Goal: Information Seeking & Learning: Learn about a topic

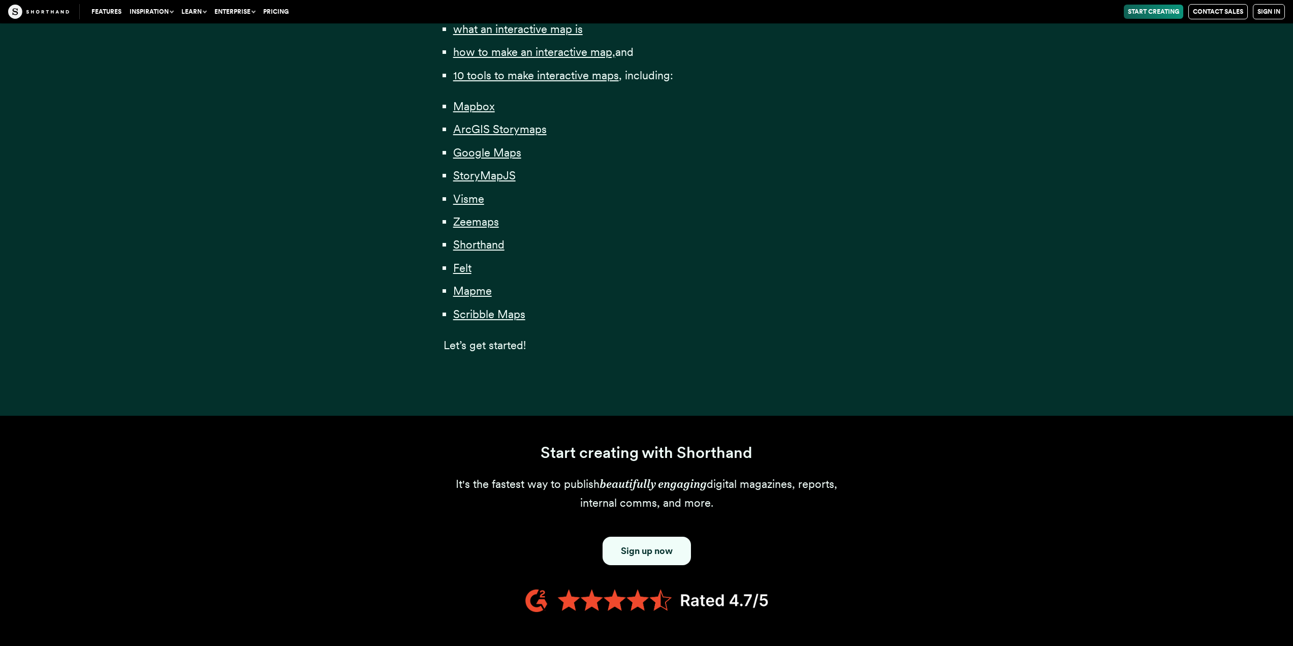
scroll to position [508, 0]
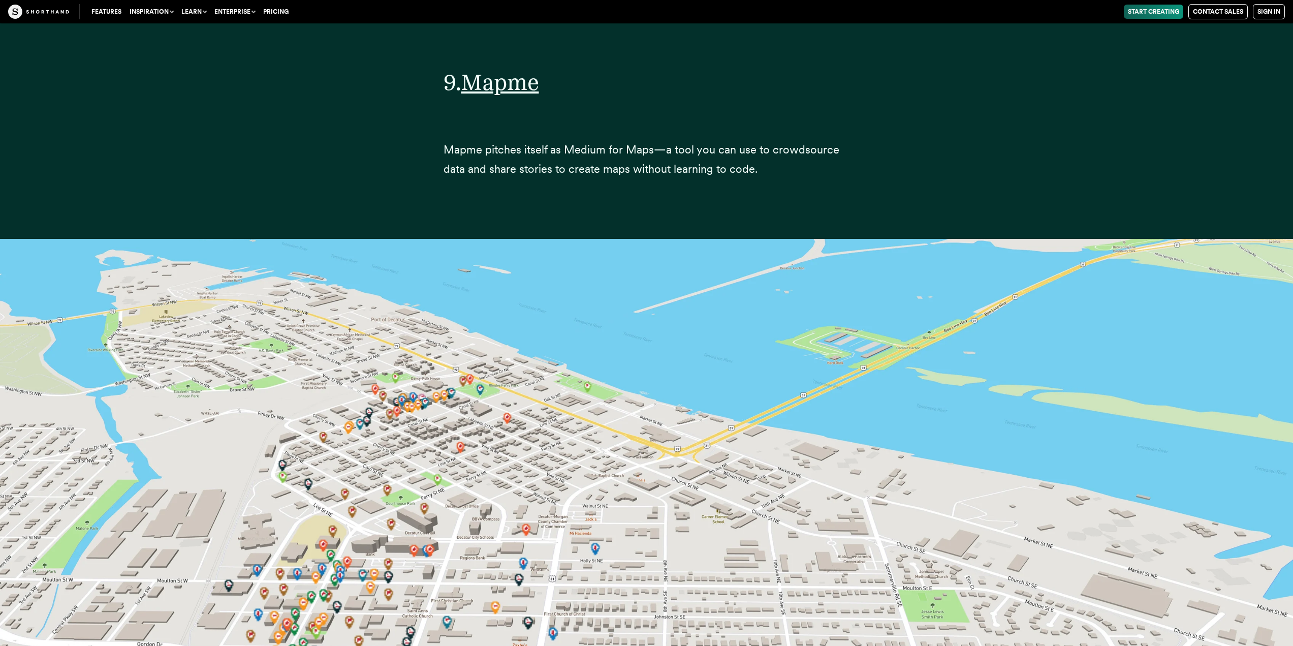
scroll to position [27035, 0]
drag, startPoint x: 509, startPoint y: 129, endPoint x: 678, endPoint y: 134, distance: 168.7
click at [683, 143] on span "Mapme pitches itself as Medium for Maps—a tool you can use to crowdsource data …" at bounding box center [641, 159] width 396 height 32
click at [677, 143] on span "Mapme pitches itself as Medium for Maps—a tool you can use to crowdsource data …" at bounding box center [641, 159] width 396 height 32
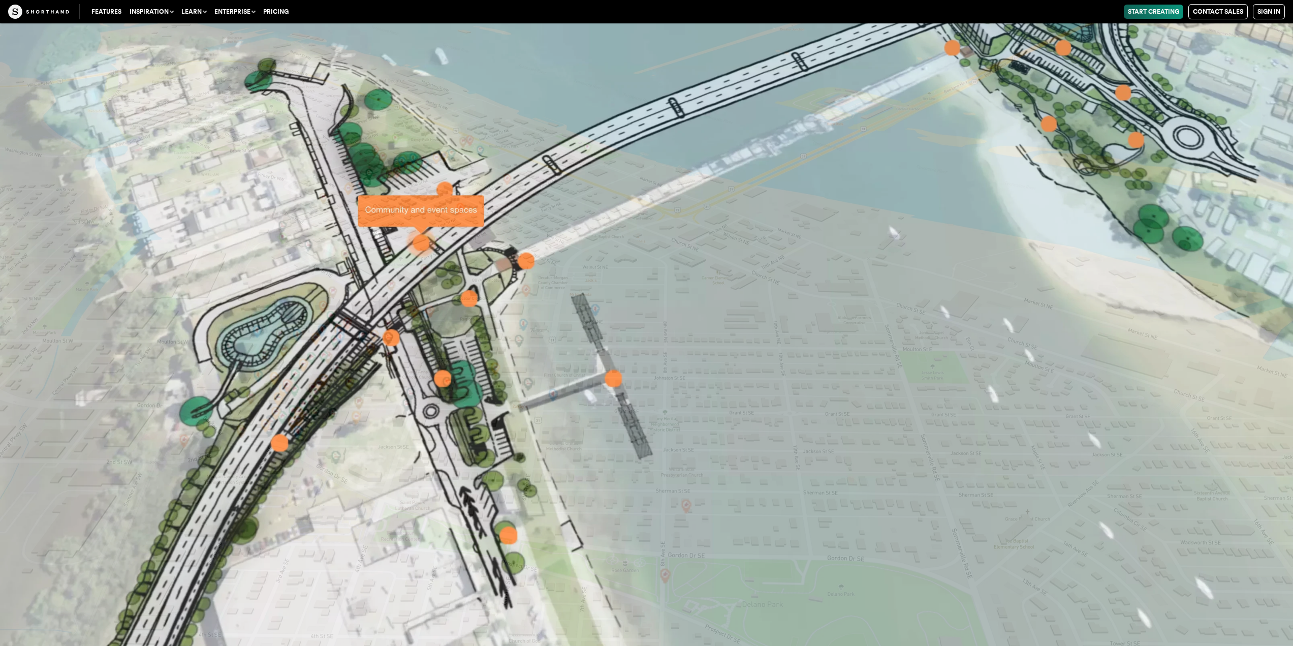
scroll to position [28508, 0]
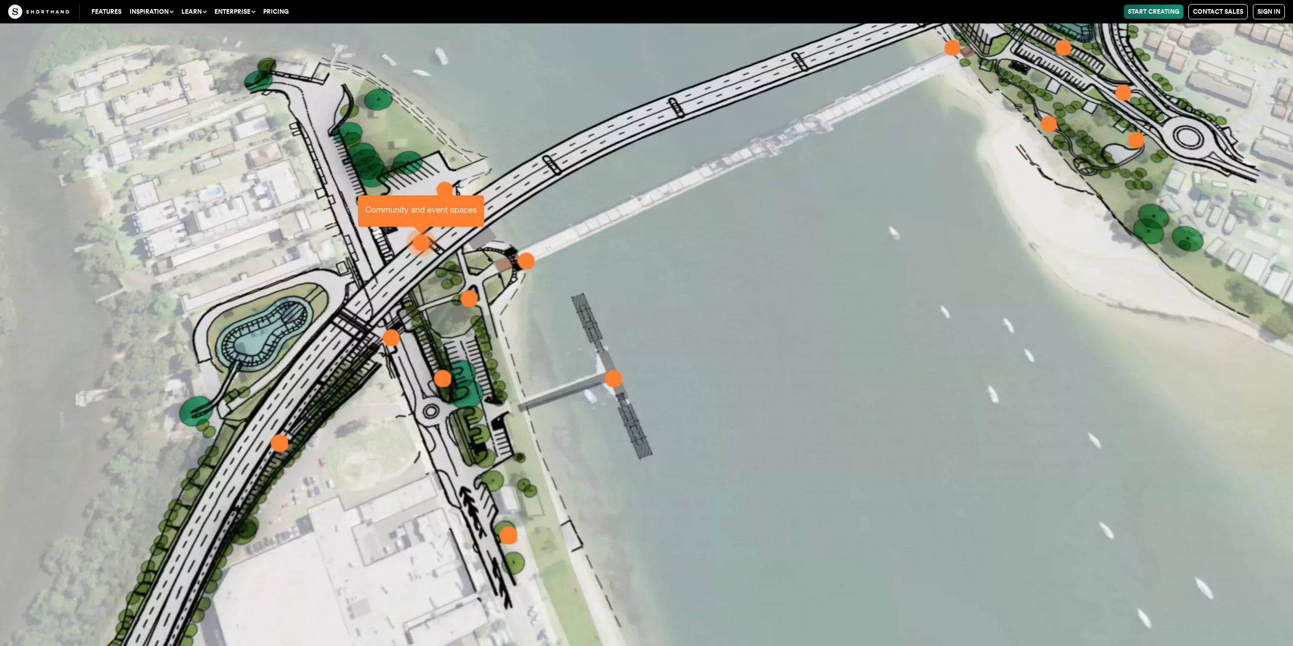
click at [423, 213] on img at bounding box center [646, 323] width 1293 height 646
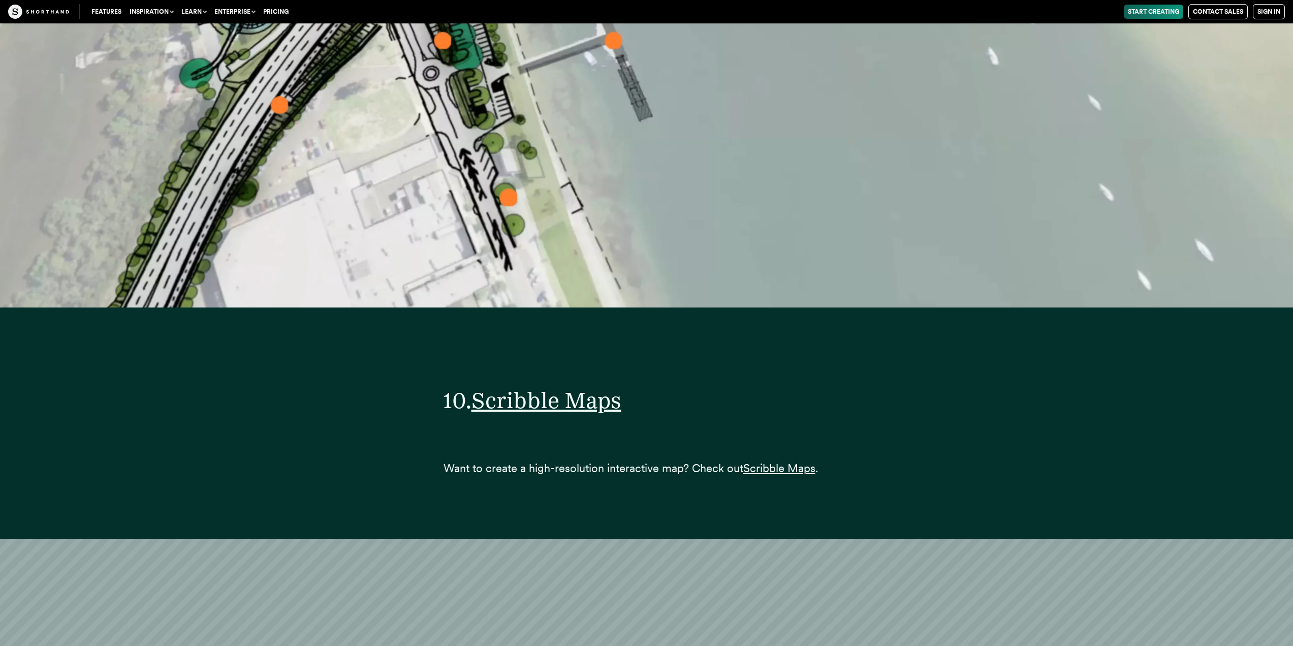
scroll to position [29422, 0]
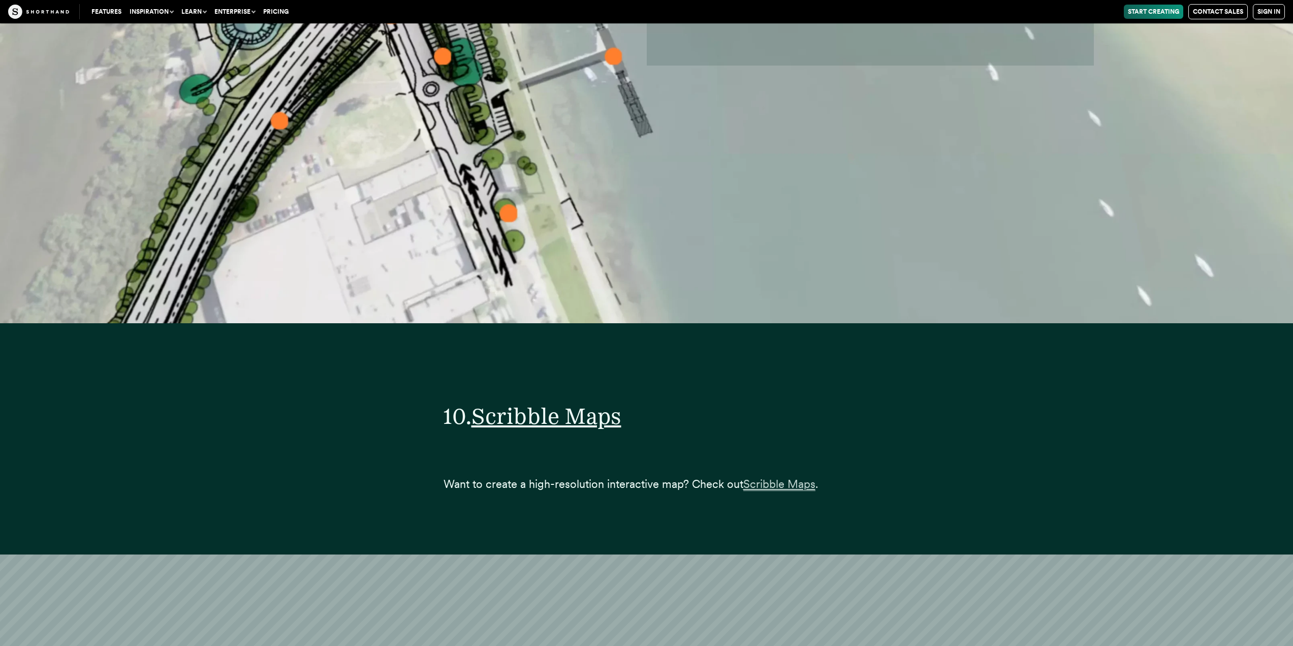
click at [766, 477] on span "Scribble Maps" at bounding box center [779, 484] width 72 height 14
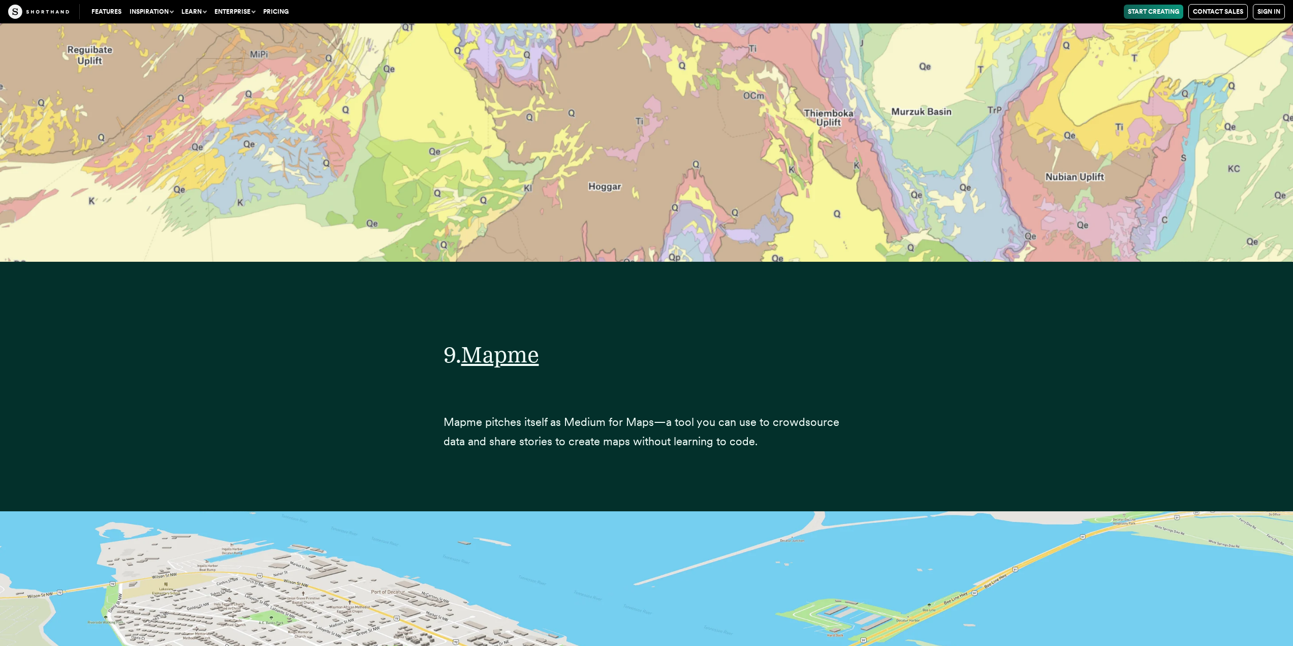
scroll to position [26629, 0]
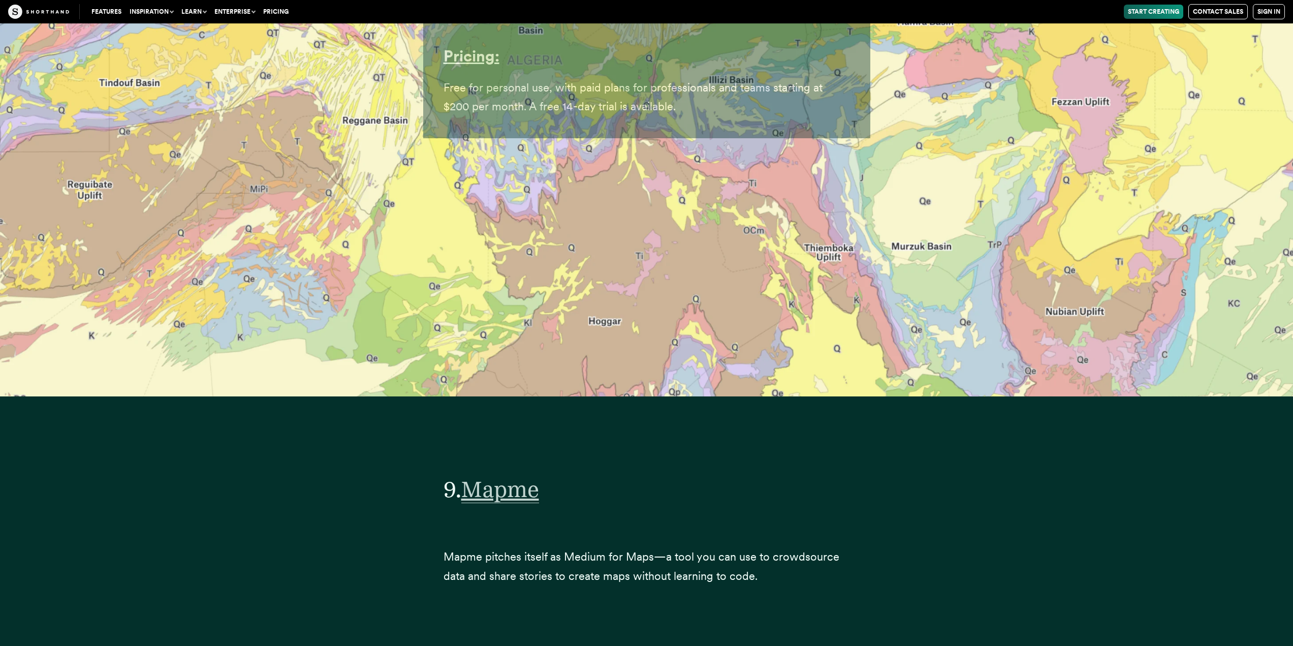
click at [511, 475] on span "Mapme" at bounding box center [500, 488] width 78 height 27
